Goal: Task Accomplishment & Management: Use online tool/utility

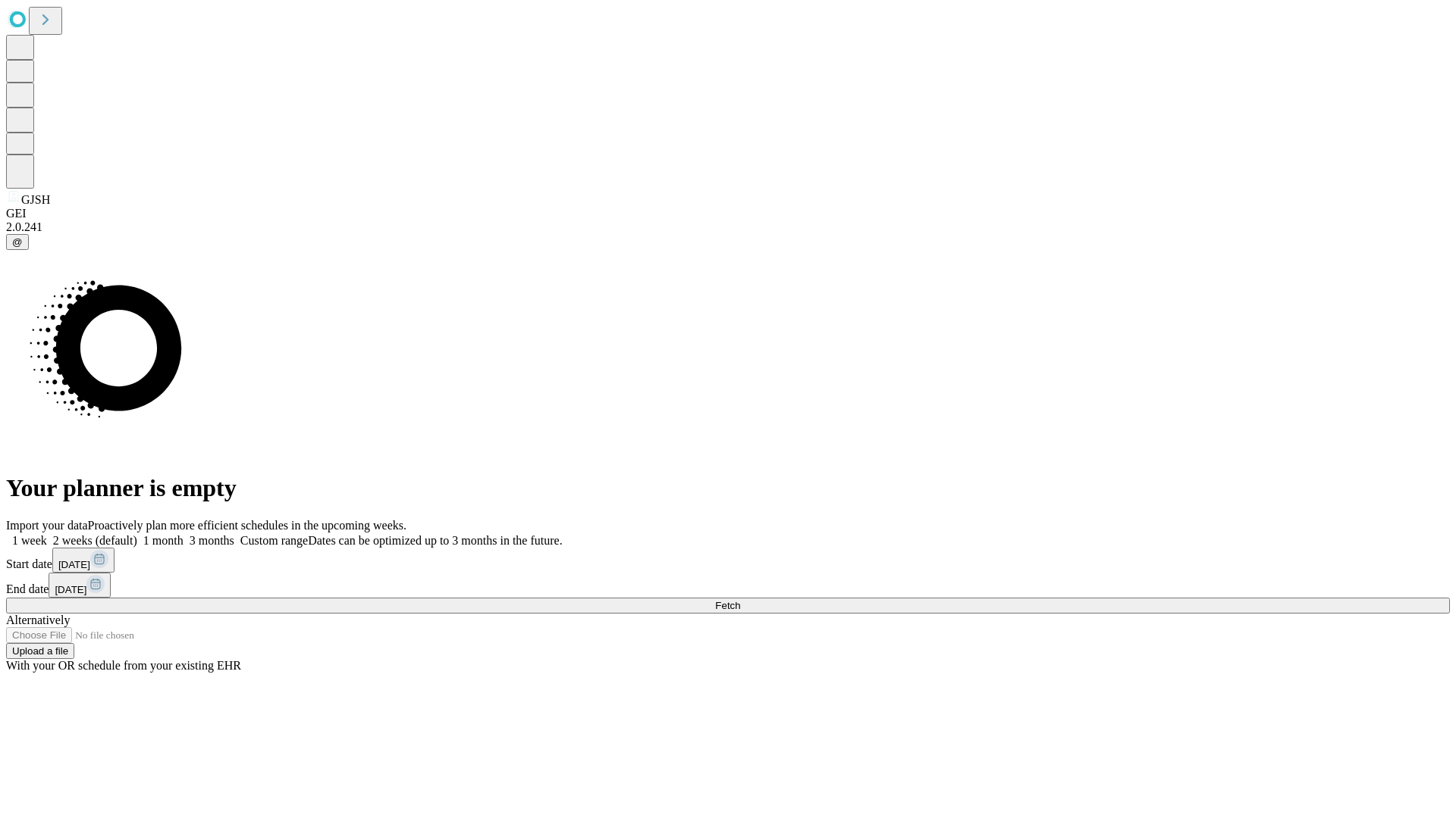
click at [740, 600] on span "Fetch" at bounding box center [728, 606] width 25 height 12
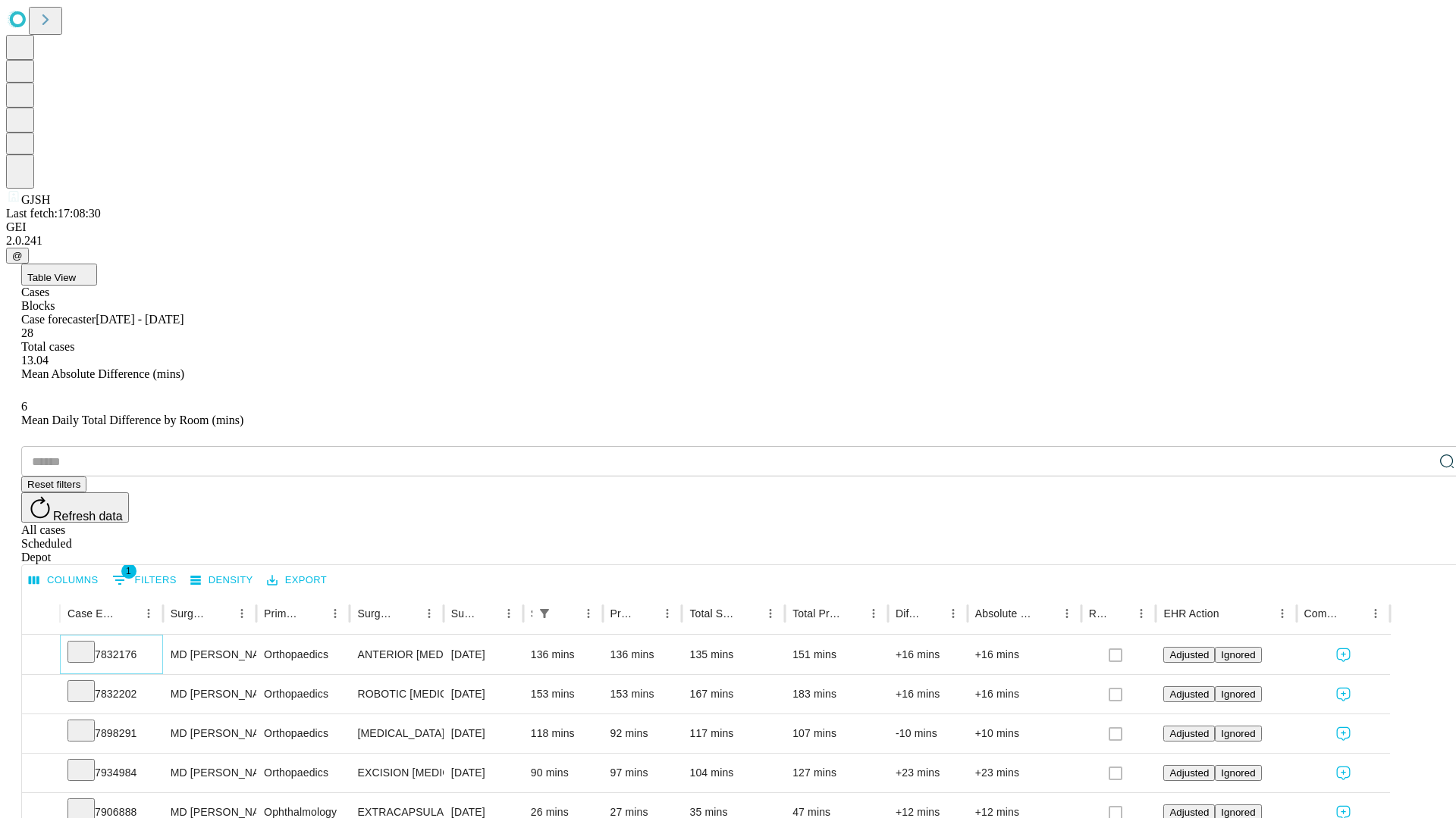
click at [89, 643] on icon at bounding box center [81, 650] width 15 height 15
